Goal: Task Accomplishment & Management: Use online tool/utility

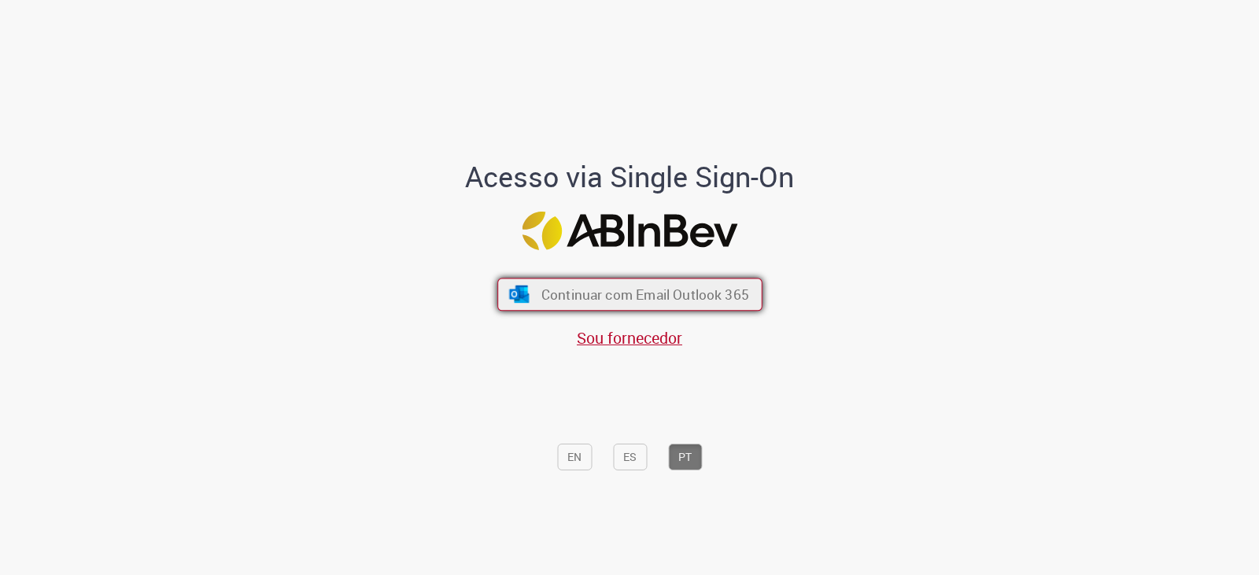
click at [706, 283] on button "Continuar com Email Outlook 365" at bounding box center [629, 294] width 265 height 33
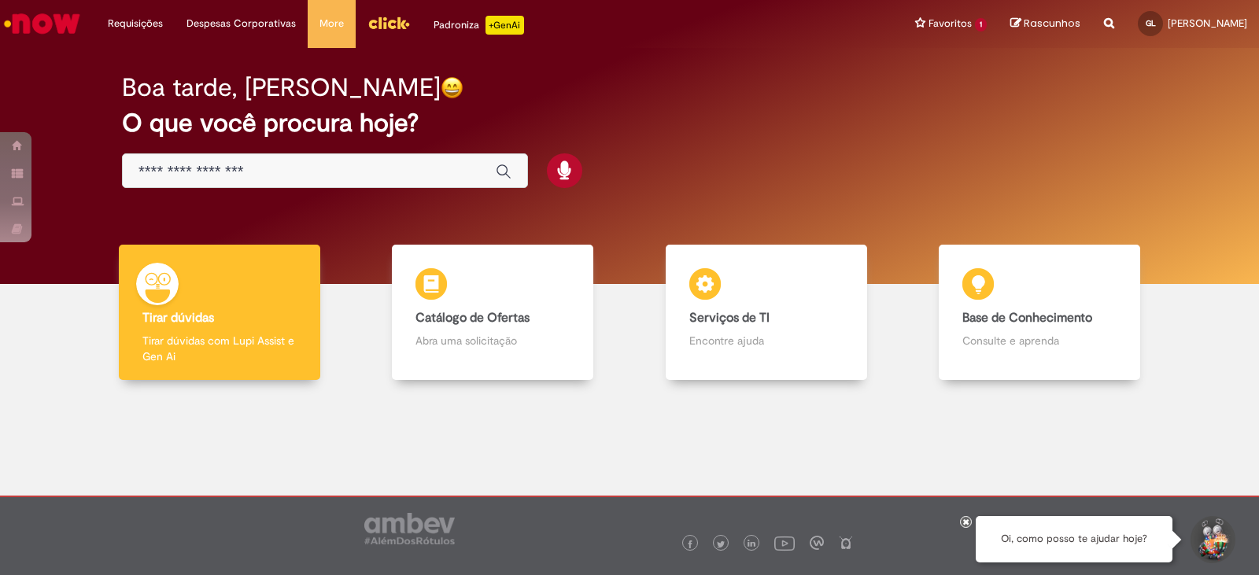
click at [828, 105] on div "Boa tarde, [PERSON_NAME] O que você procura hoje?" at bounding box center [629, 132] width 1070 height 134
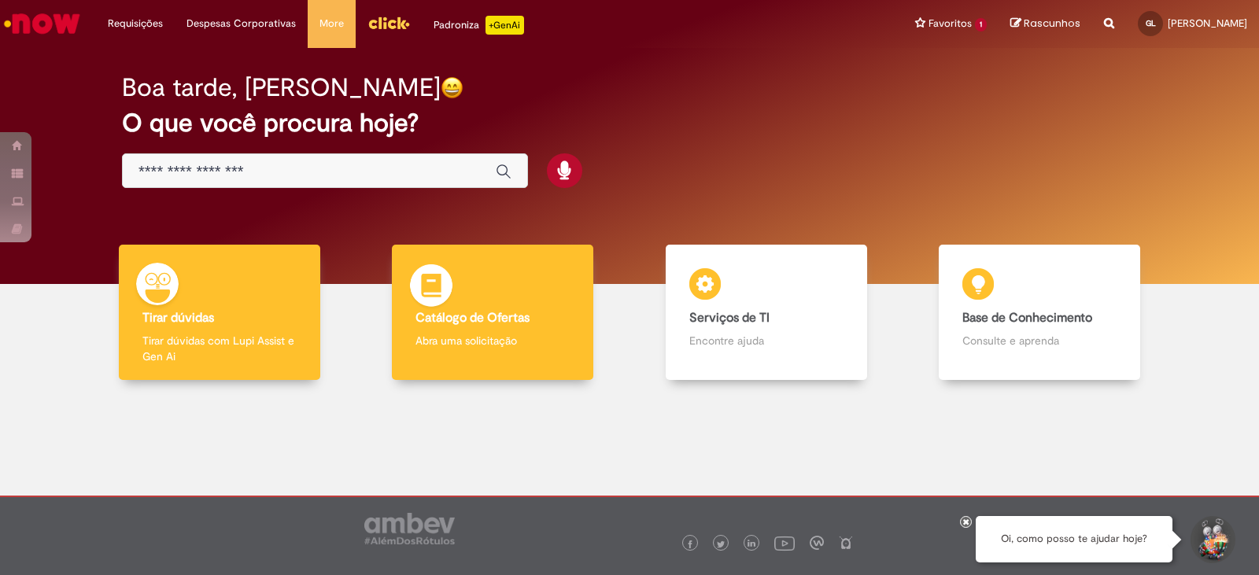
click at [442, 282] on img at bounding box center [431, 287] width 47 height 47
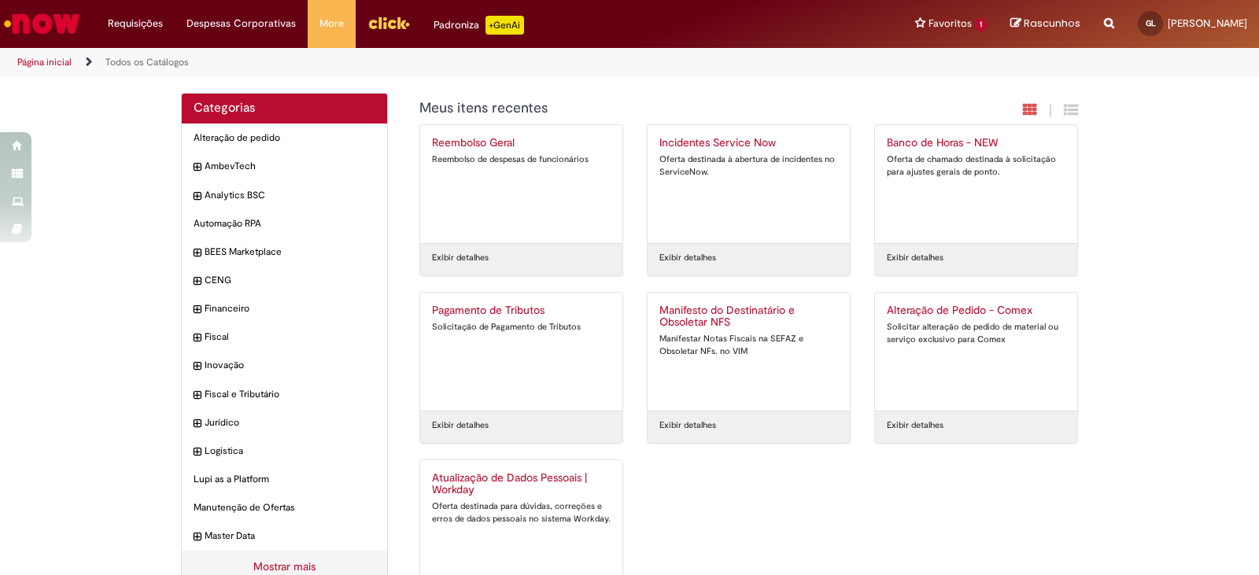
click at [679, 98] on div "Todas as Categorias Meus itens recentes | Reembolso Geral Reembolso de despesas…" at bounding box center [745, 360] width 691 height 534
click at [762, 43] on div "Requisições Exibir Todas as Solicitações Requisições Exibir Todas as Solicitaçõ…" at bounding box center [671, 24] width 1175 height 48
